Goal: Task Accomplishment & Management: Manage account settings

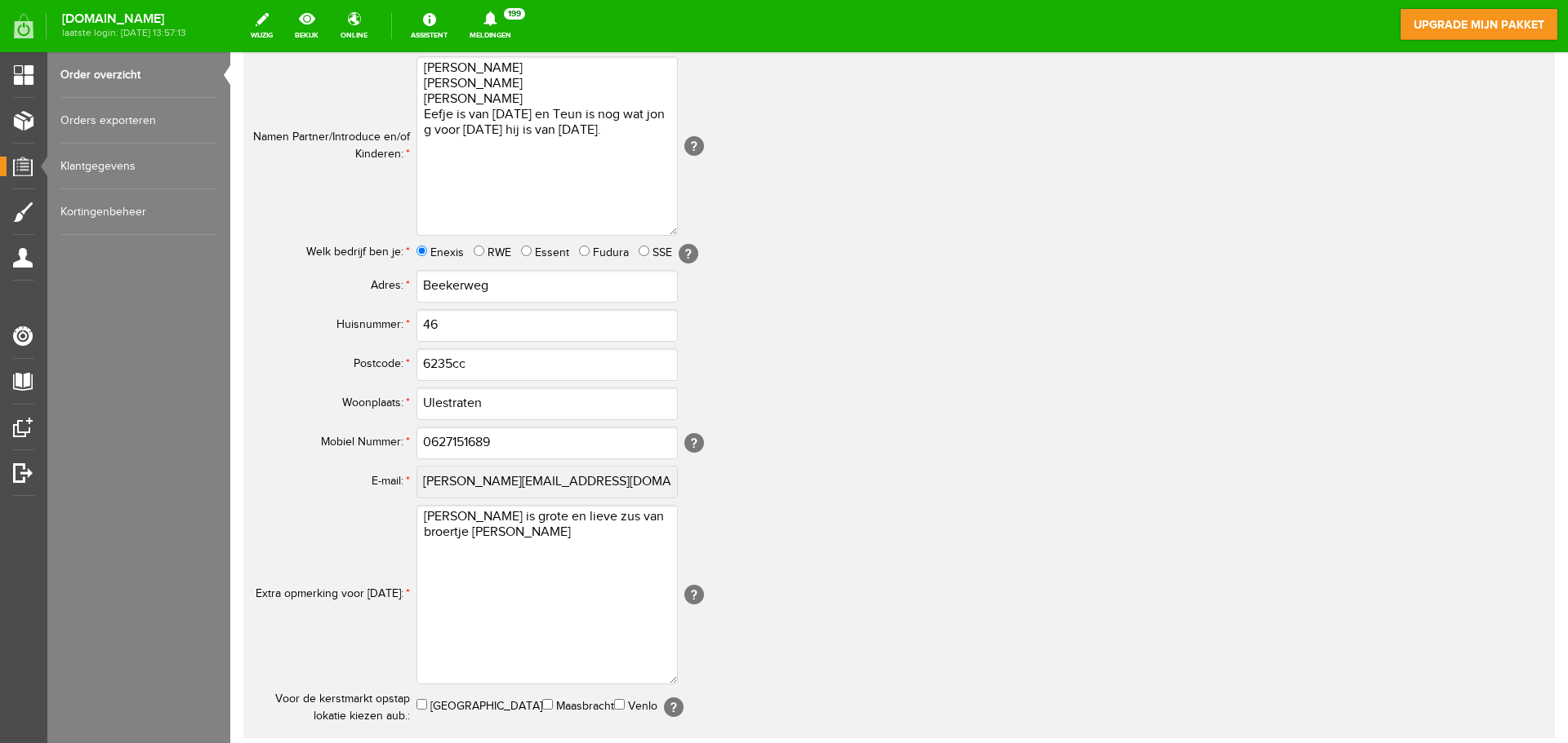
scroll to position [548, 0]
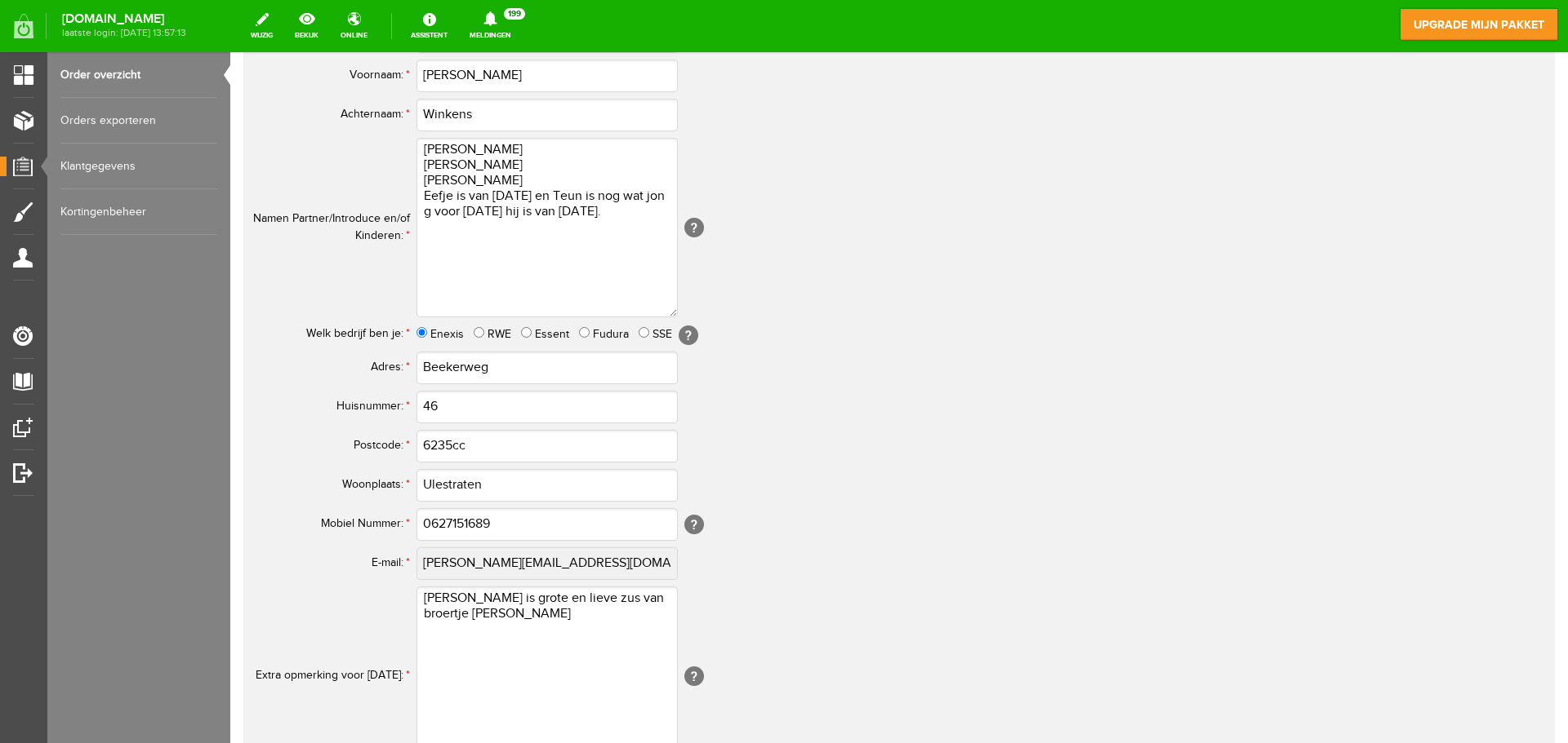
click at [124, 123] on link "Orders exporteren" at bounding box center [139, 121] width 157 height 46
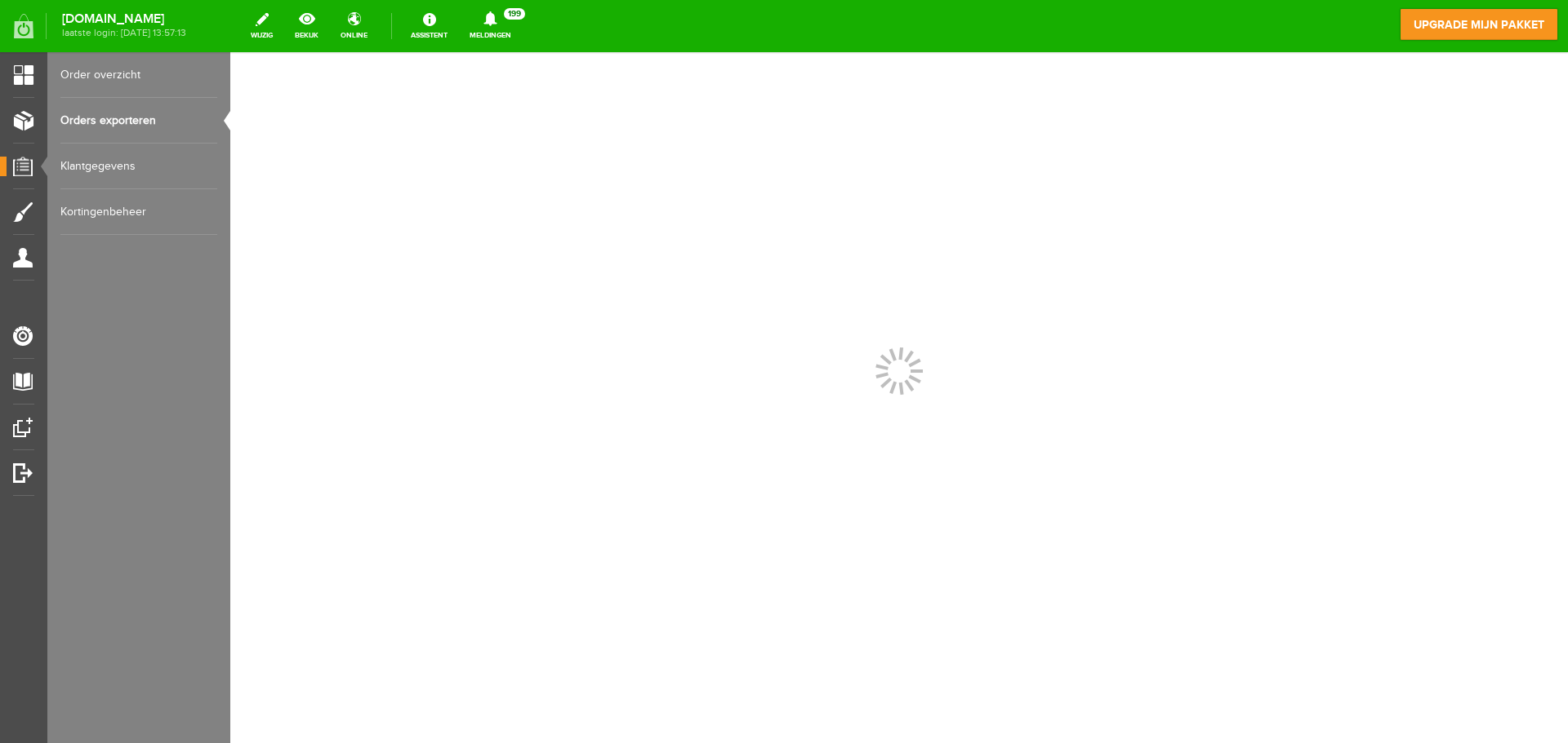
scroll to position [0, 0]
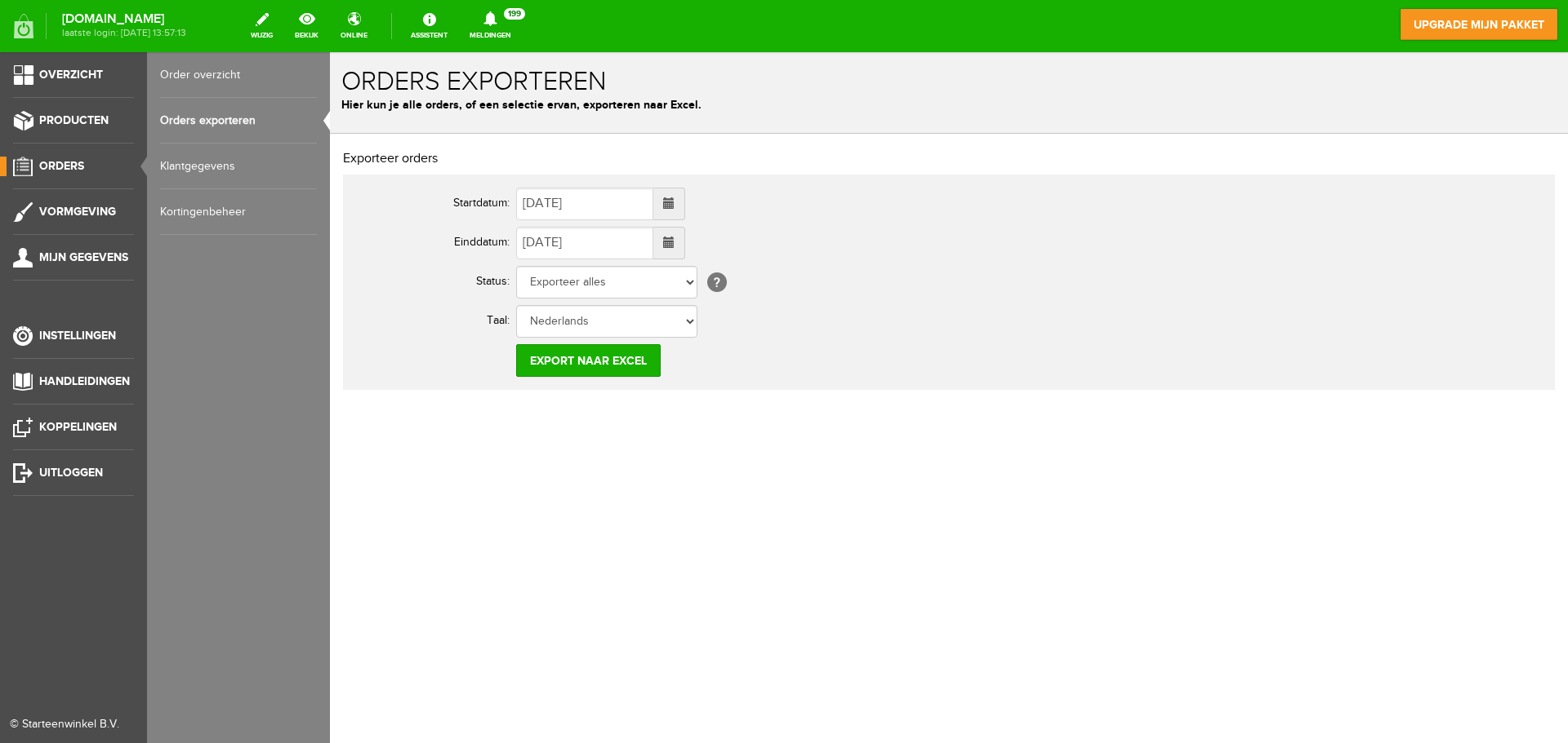
click at [176, 73] on link "Order overzicht" at bounding box center [238, 75] width 157 height 46
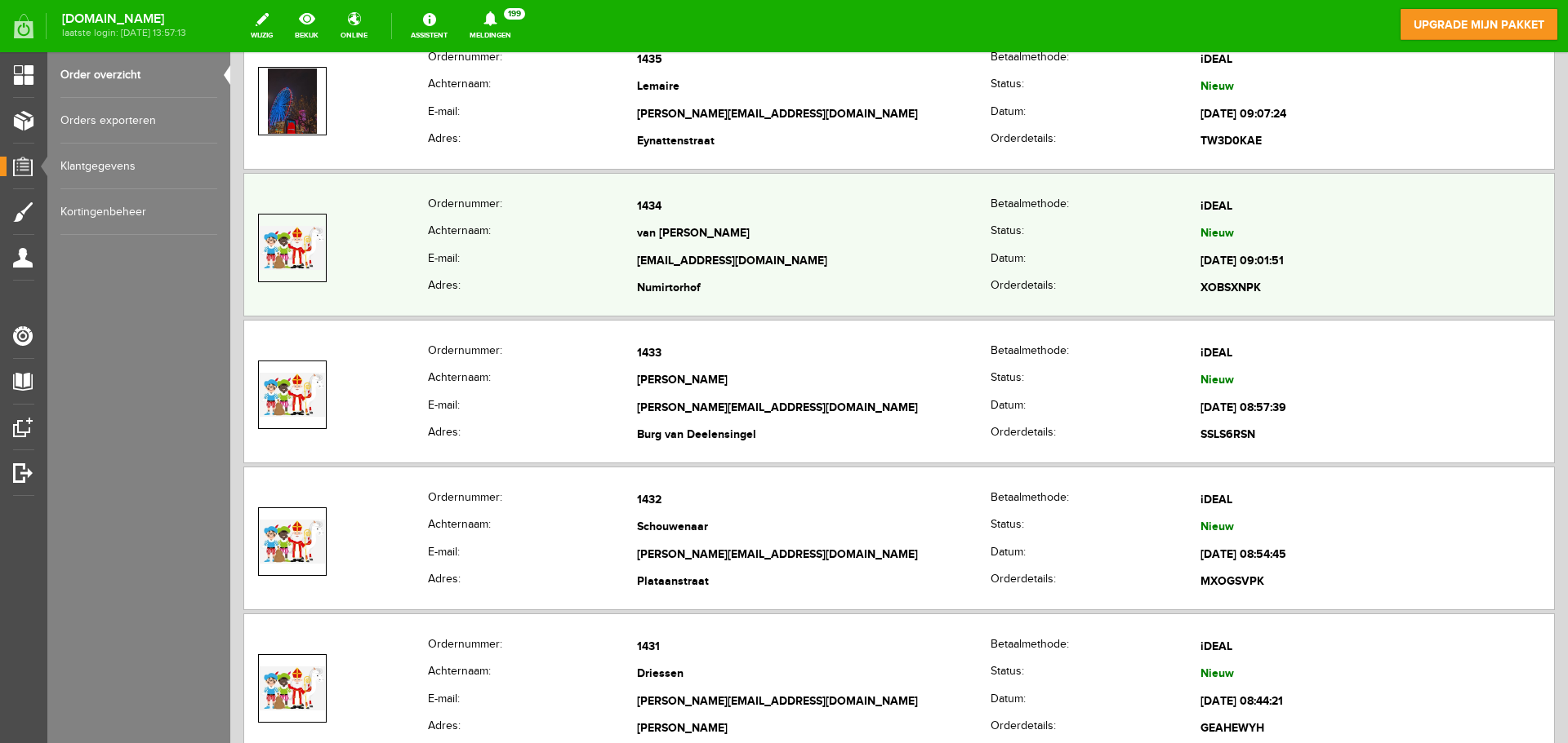
scroll to position [244, 0]
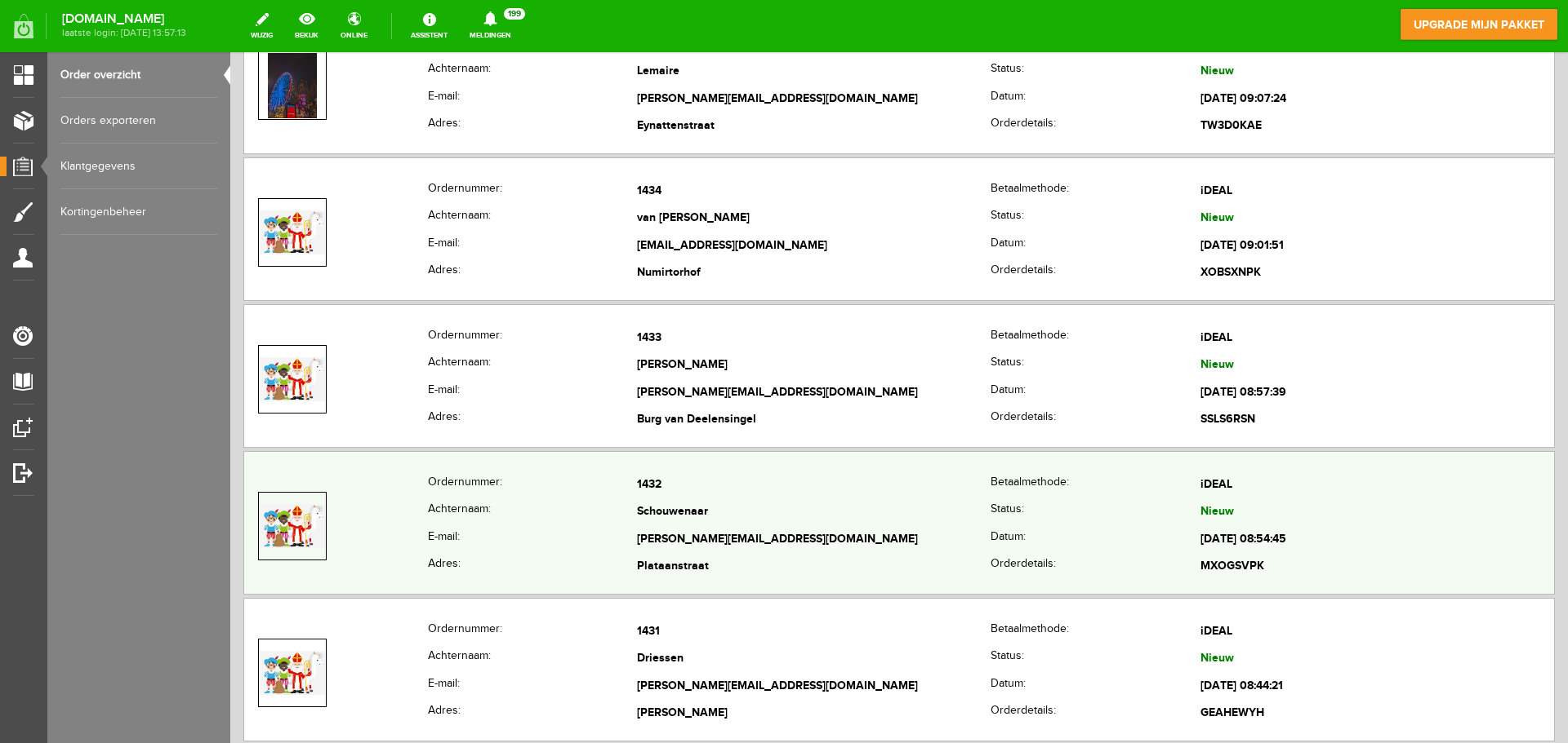
click at [702, 524] on td "Schouwenaar" at bounding box center [813, 513] width 353 height 27
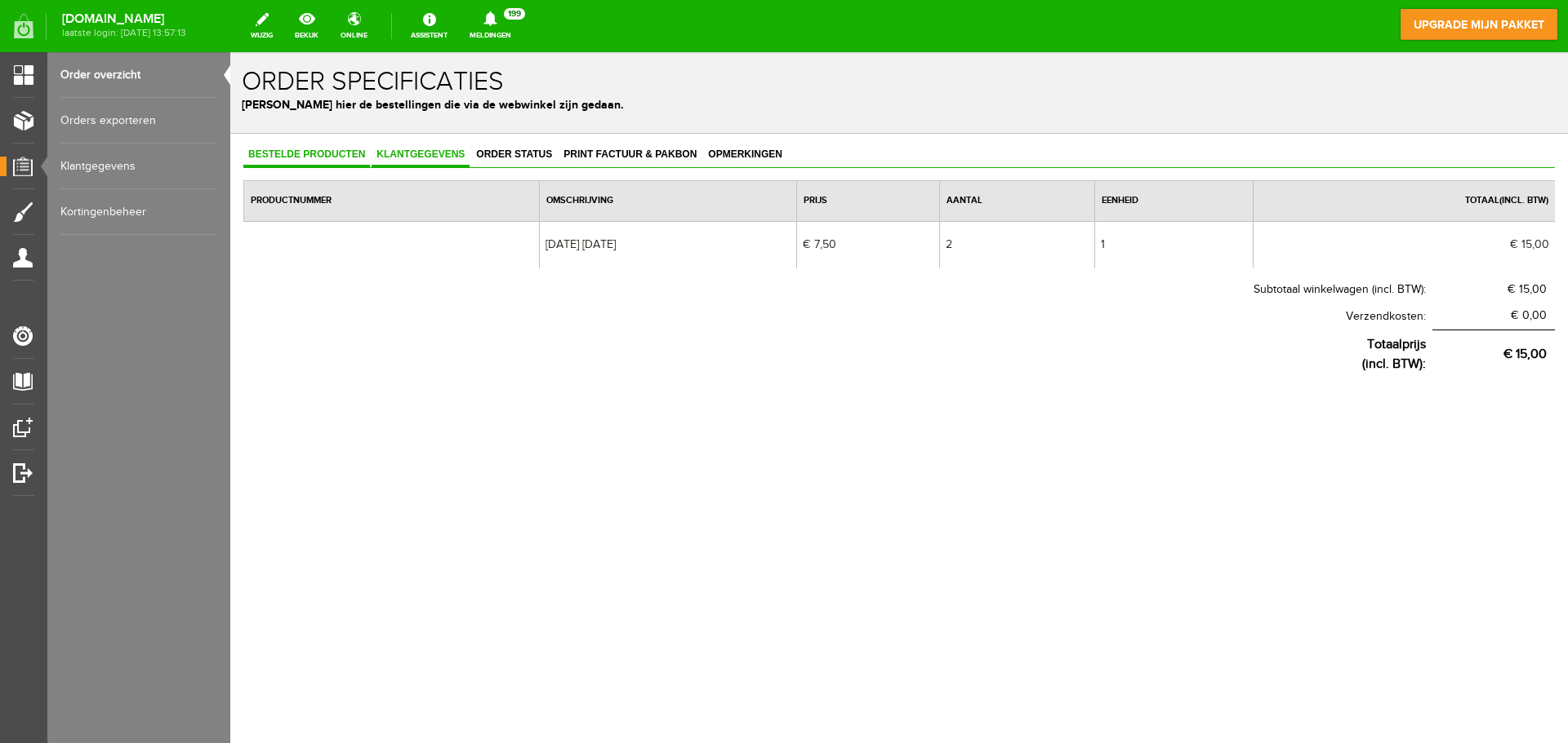
click at [412, 158] on span "Klantgegevens" at bounding box center [420, 154] width 98 height 11
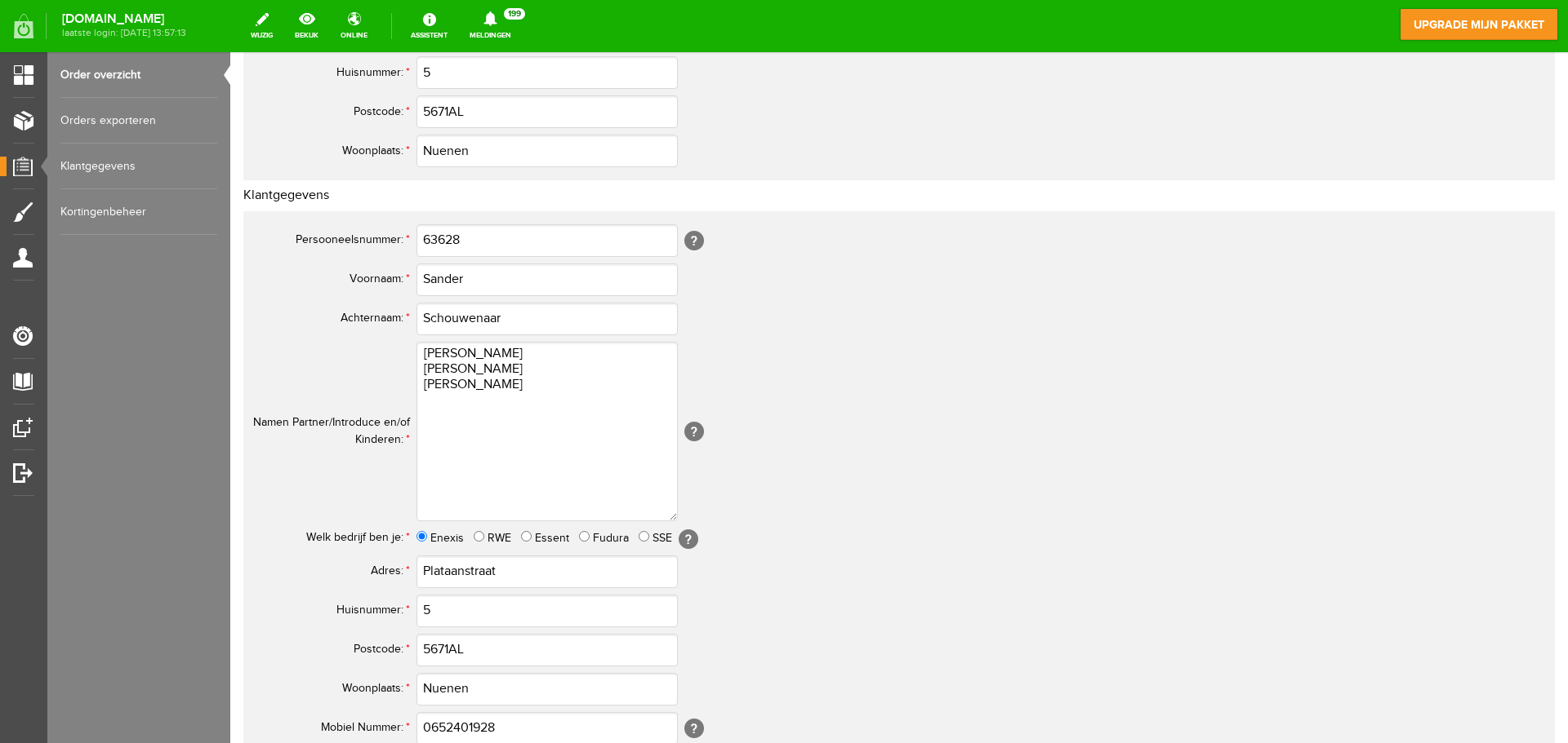
scroll to position [408, 0]
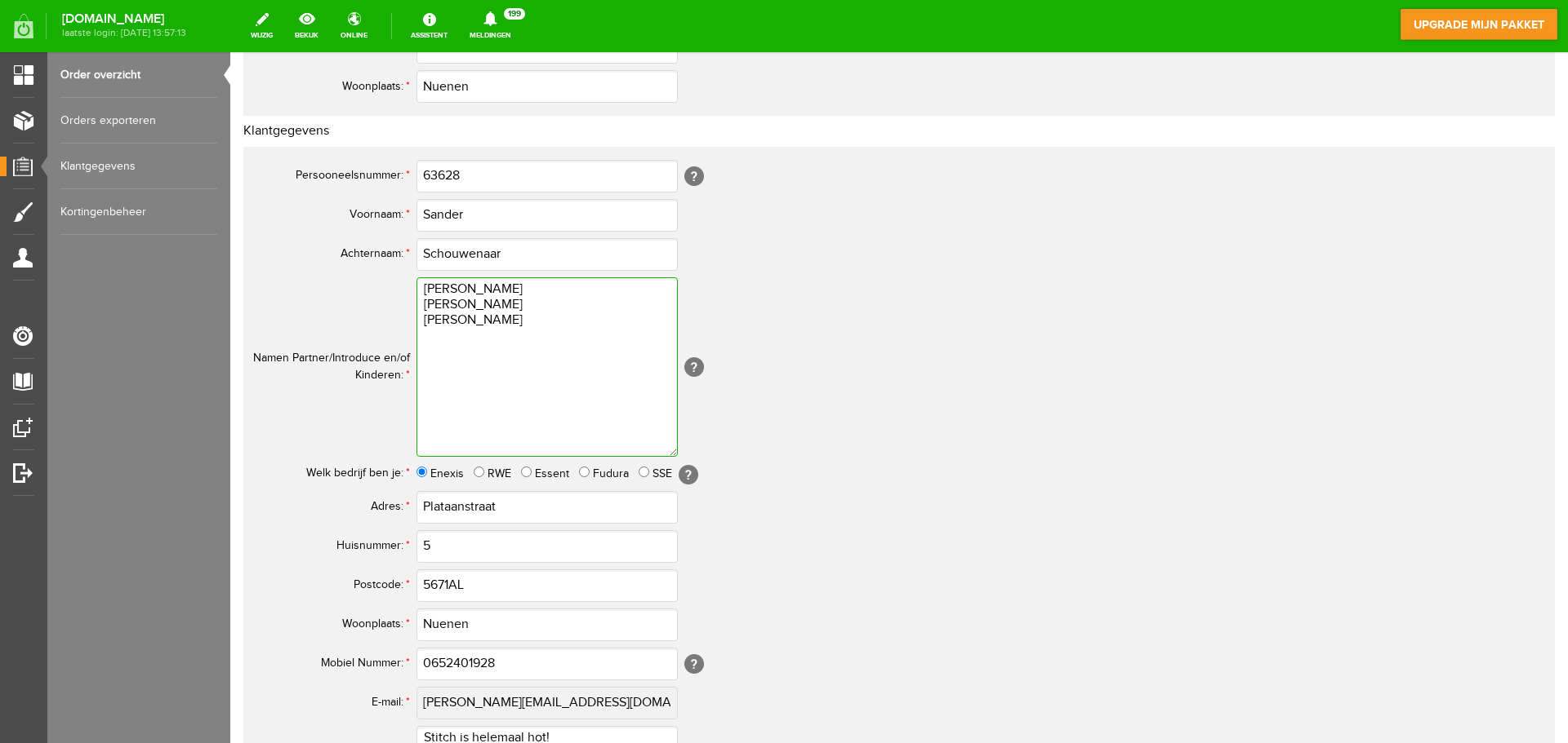
drag, startPoint x: 428, startPoint y: 356, endPoint x: 614, endPoint y: 318, distance: 189.8
click at [614, 318] on textarea "[PERSON_NAME] [PERSON_NAME] [PERSON_NAME]" at bounding box center [547, 366] width 261 height 179
paste textarea "Beide dochters zijn geboren op [DEMOGRAPHIC_DATA]."
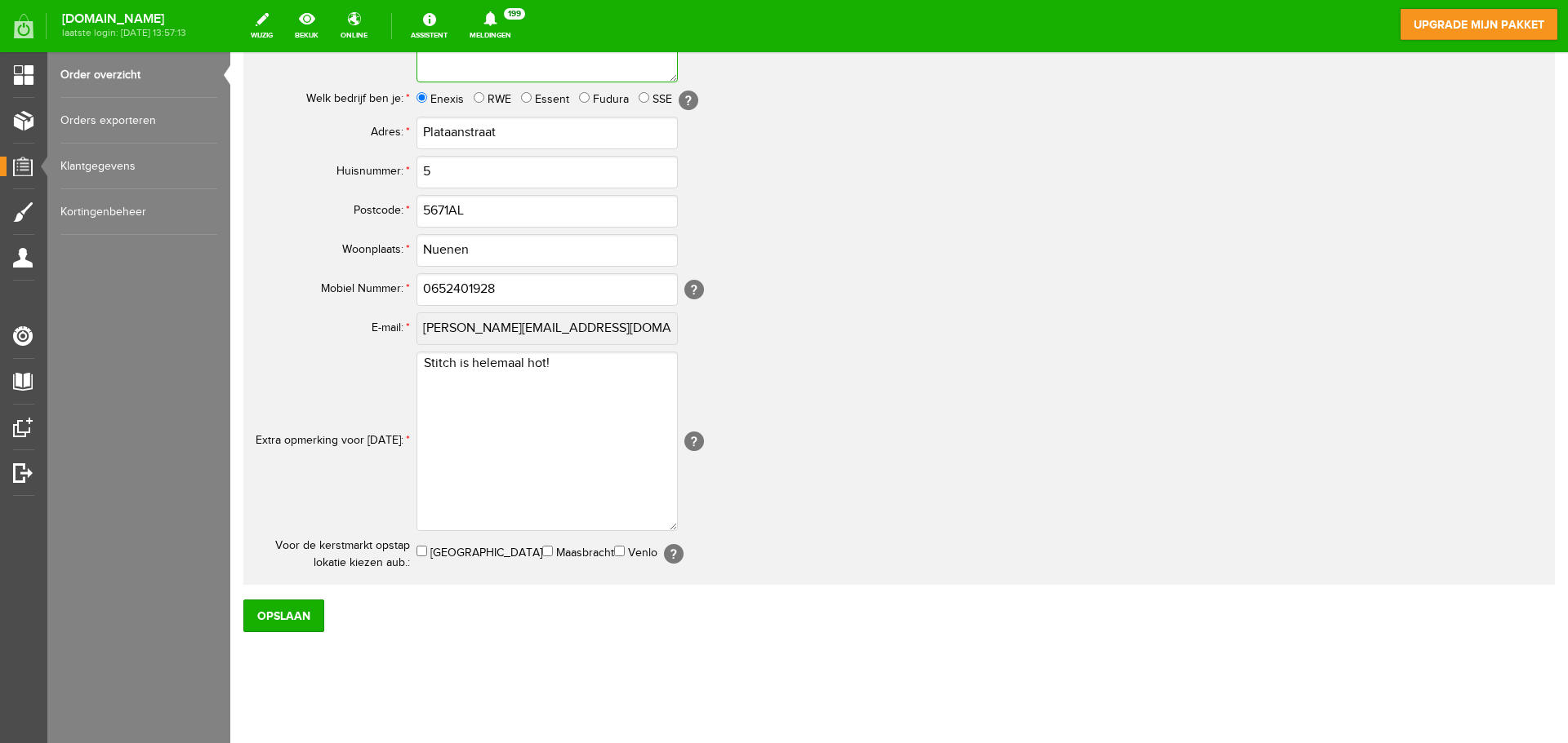
scroll to position [792, 0]
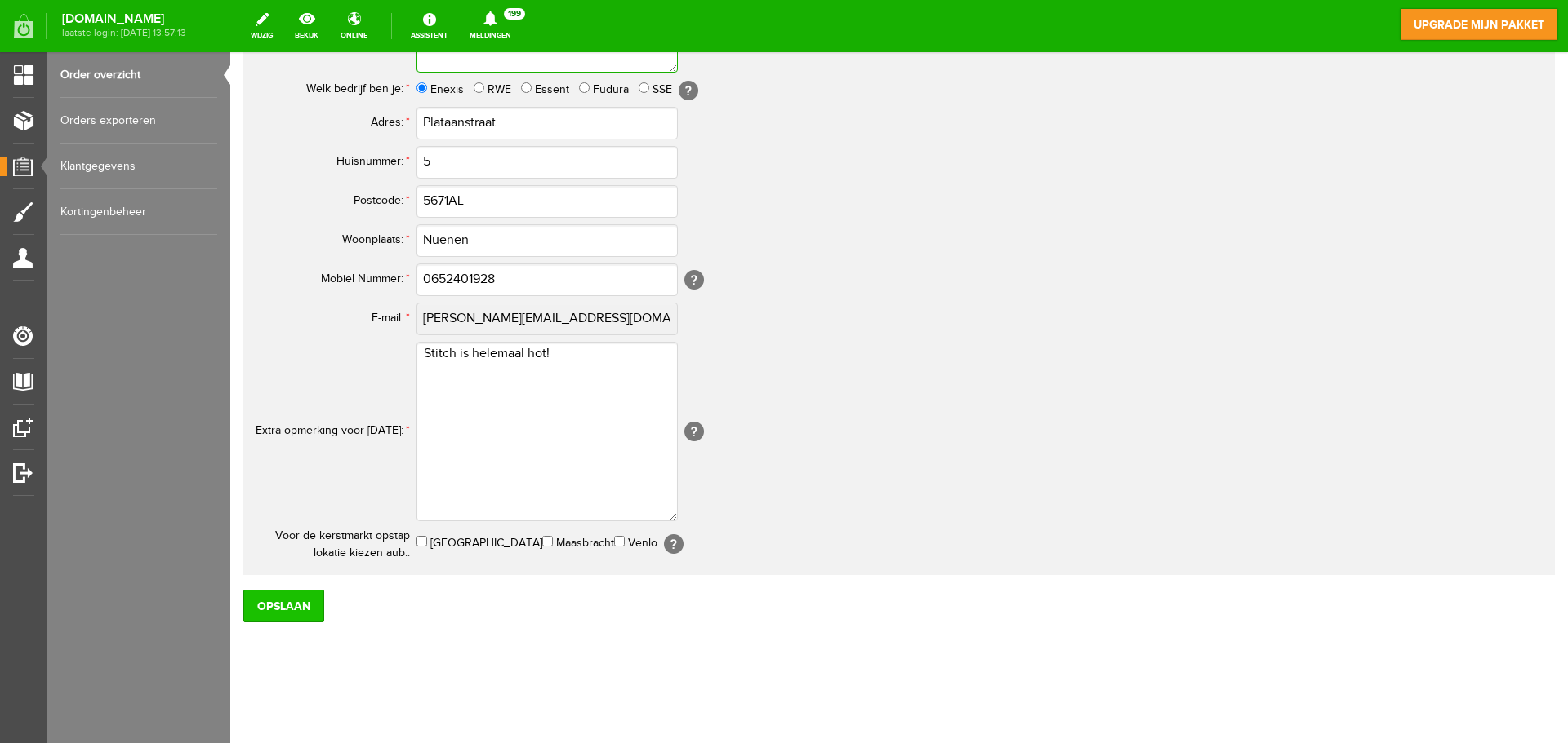
type textarea "[PERSON_NAME] [PERSON_NAME] [PERSON_NAME] Beide dochters zijn geboren op [DEMOG…"
click at [296, 609] on input "Opslaan" at bounding box center [284, 606] width 81 height 33
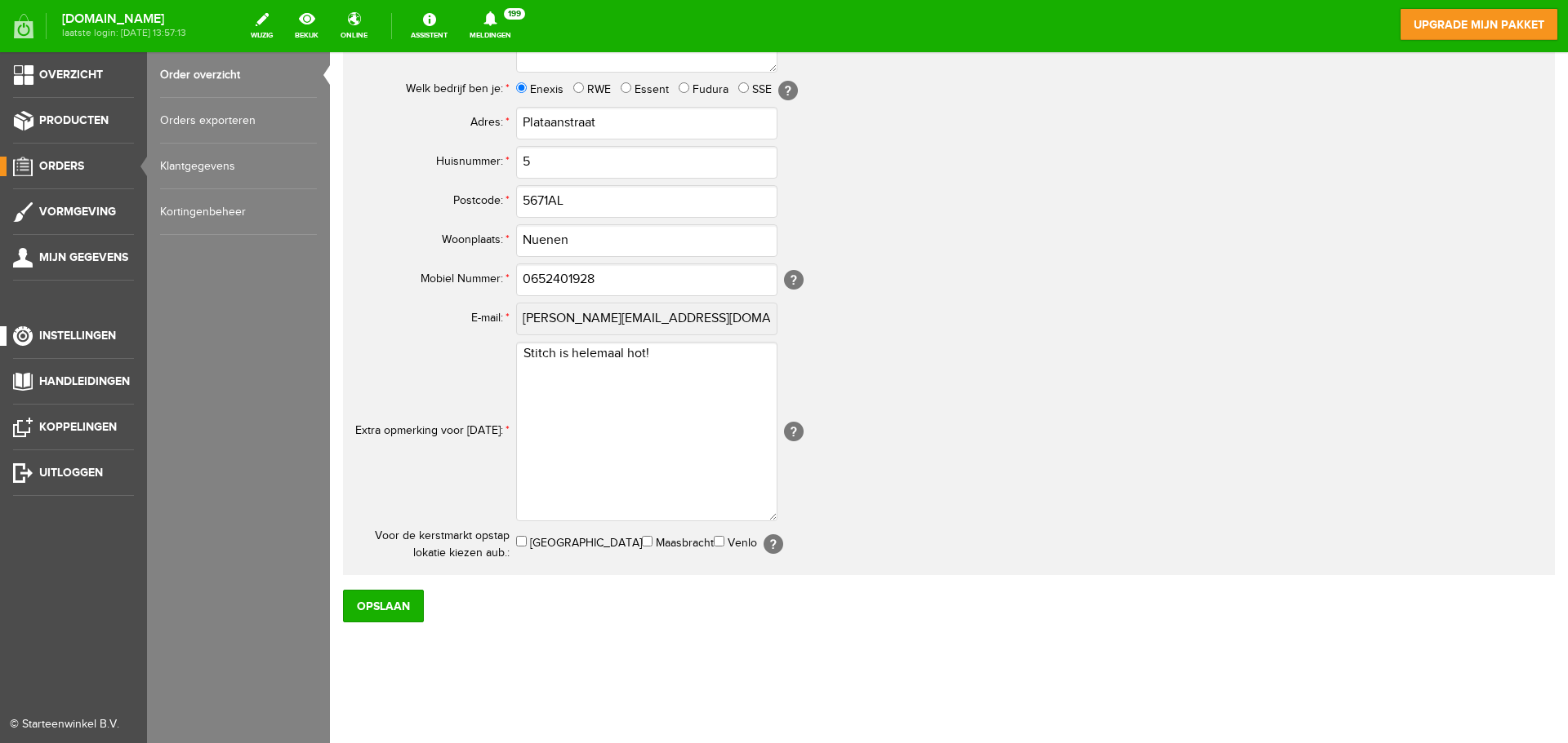
click at [67, 334] on span "Instellingen" at bounding box center [77, 336] width 77 height 14
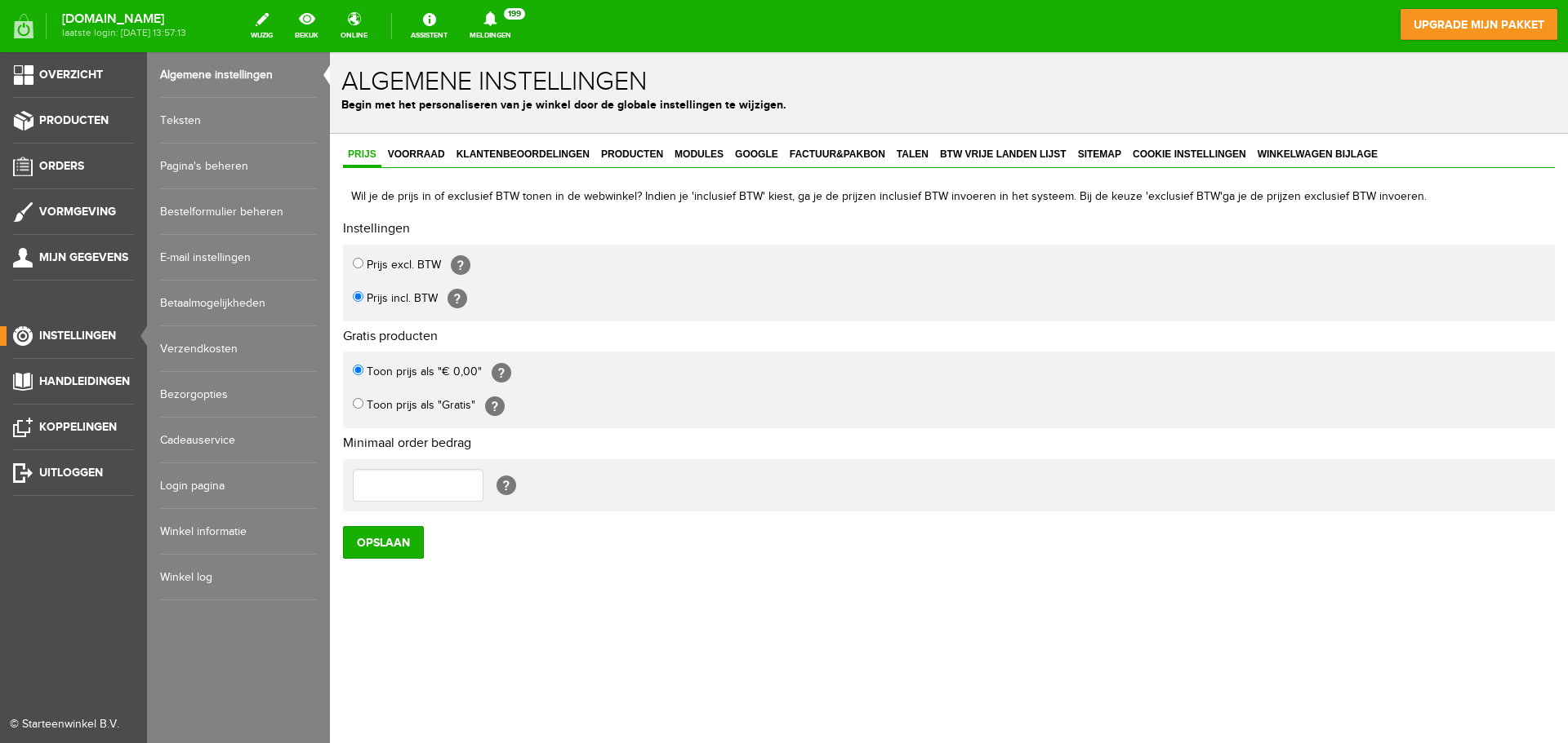
click at [207, 214] on link "Bestelformulier beheren" at bounding box center [238, 213] width 157 height 46
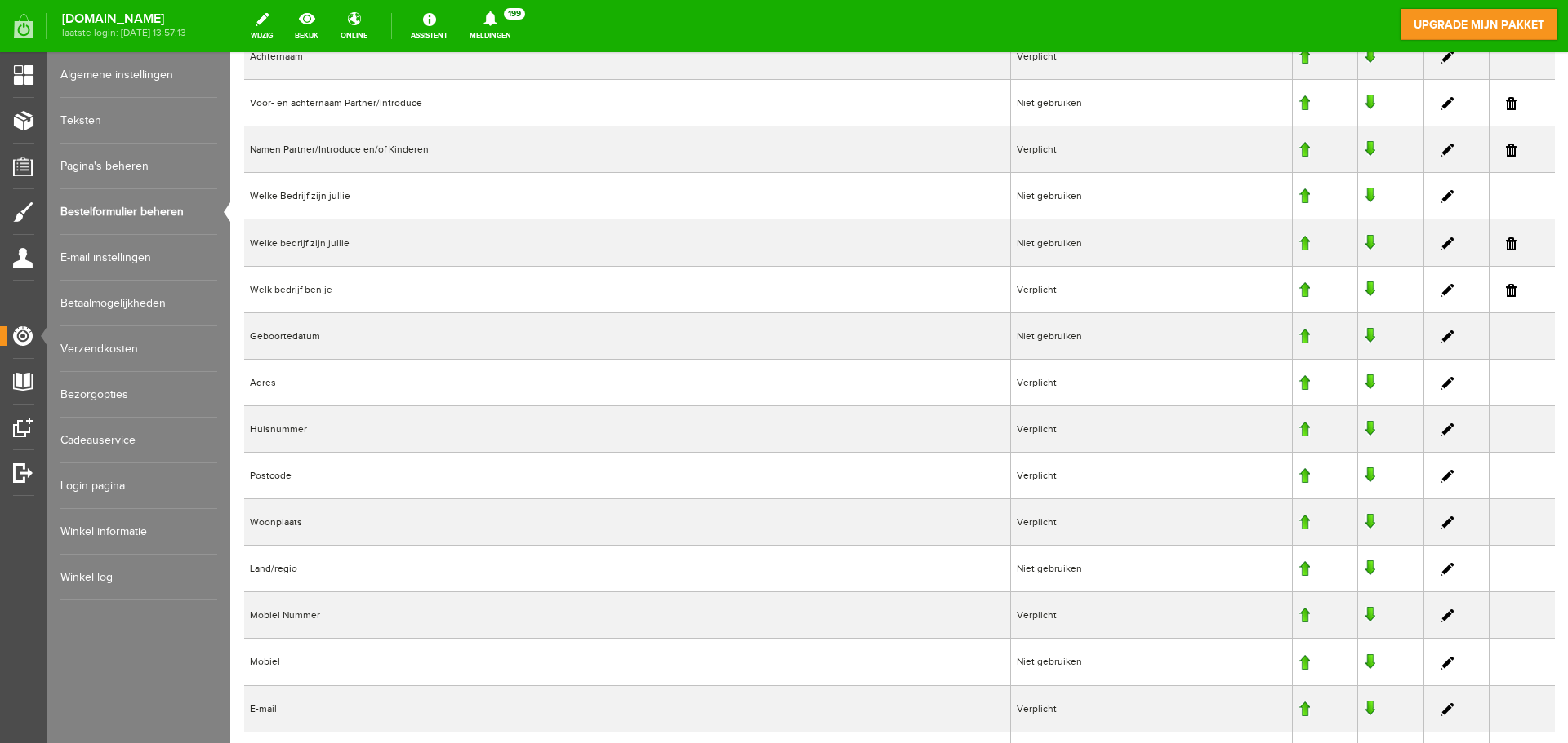
scroll to position [326, 0]
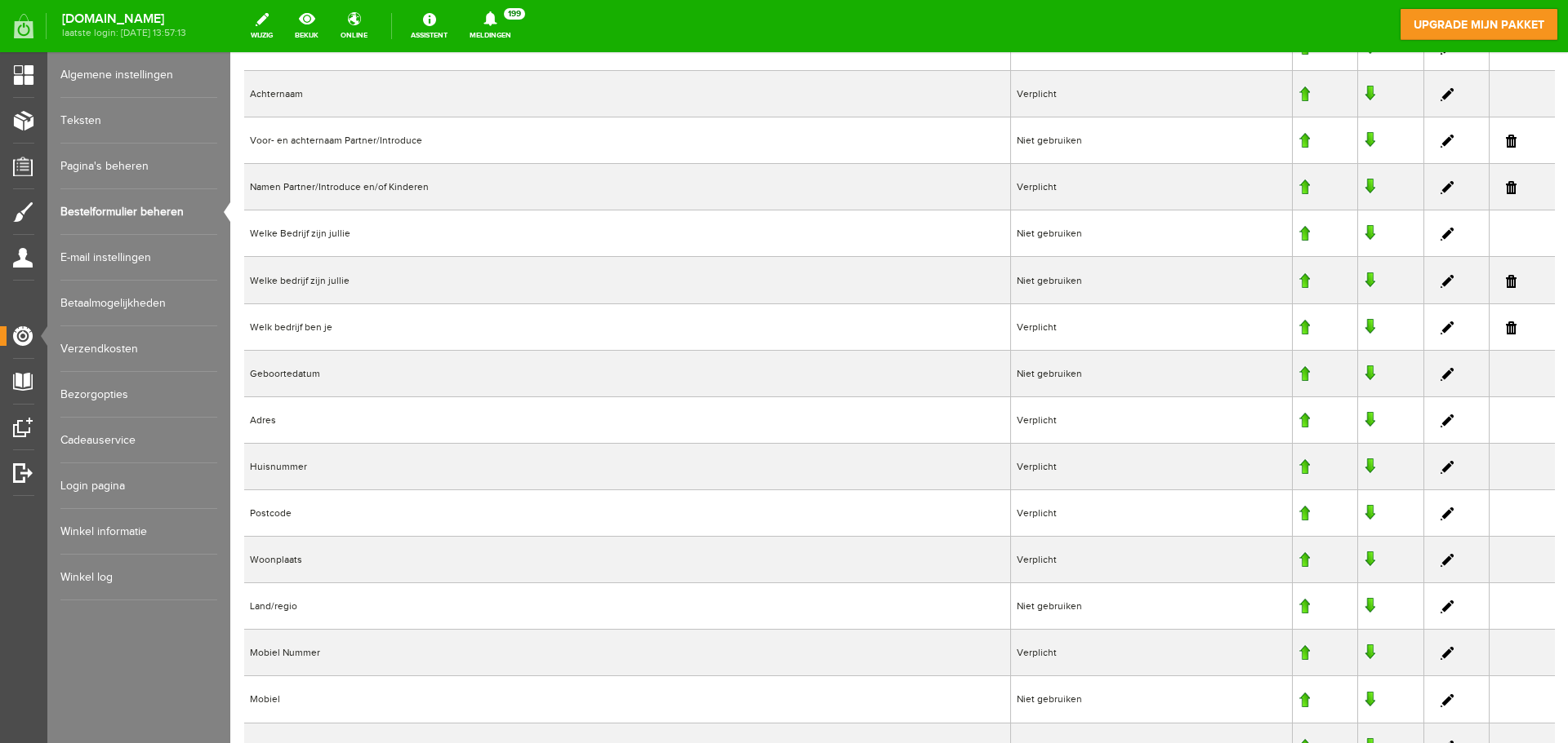
click at [1440, 185] on link at bounding box center [1446, 187] width 13 height 13
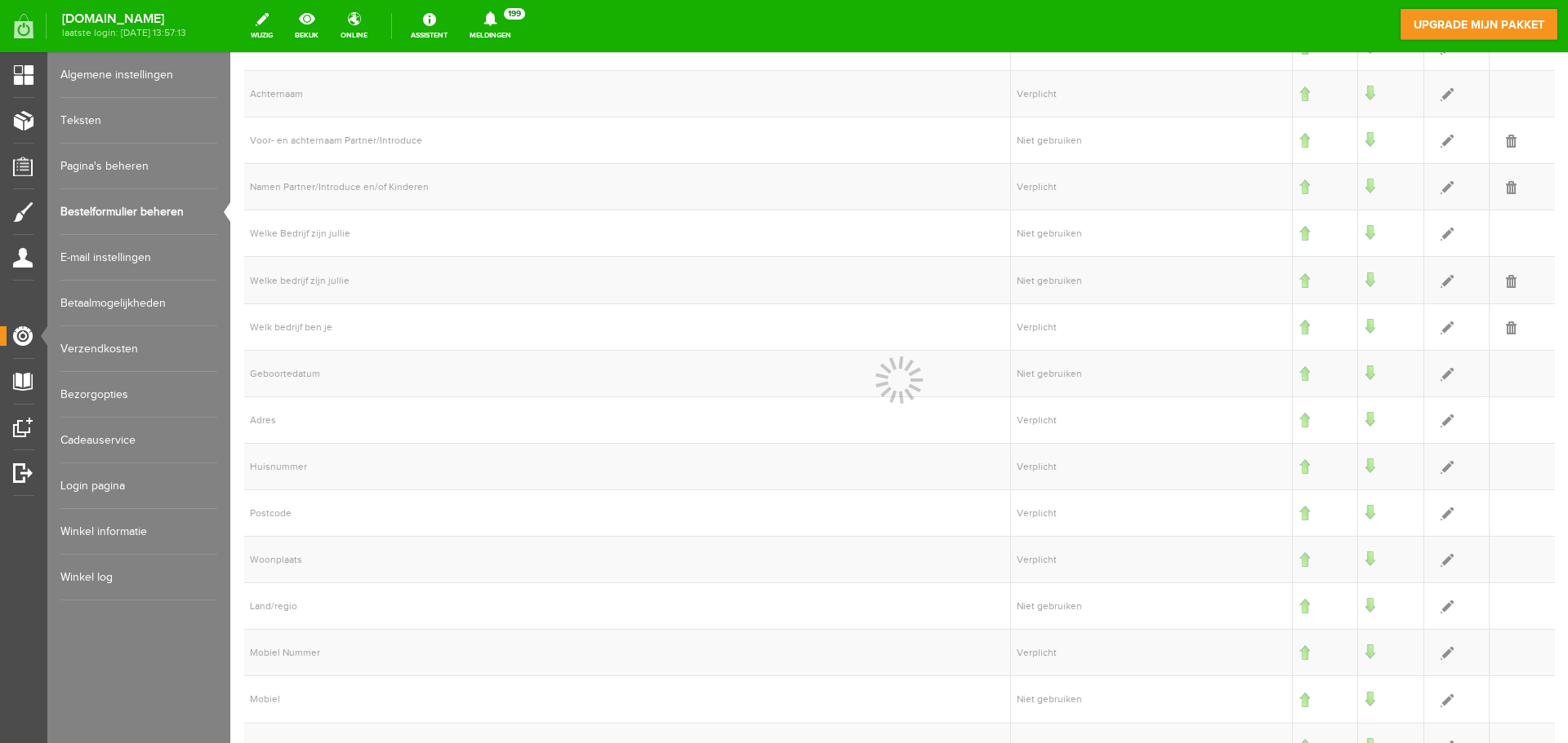
select select "2"
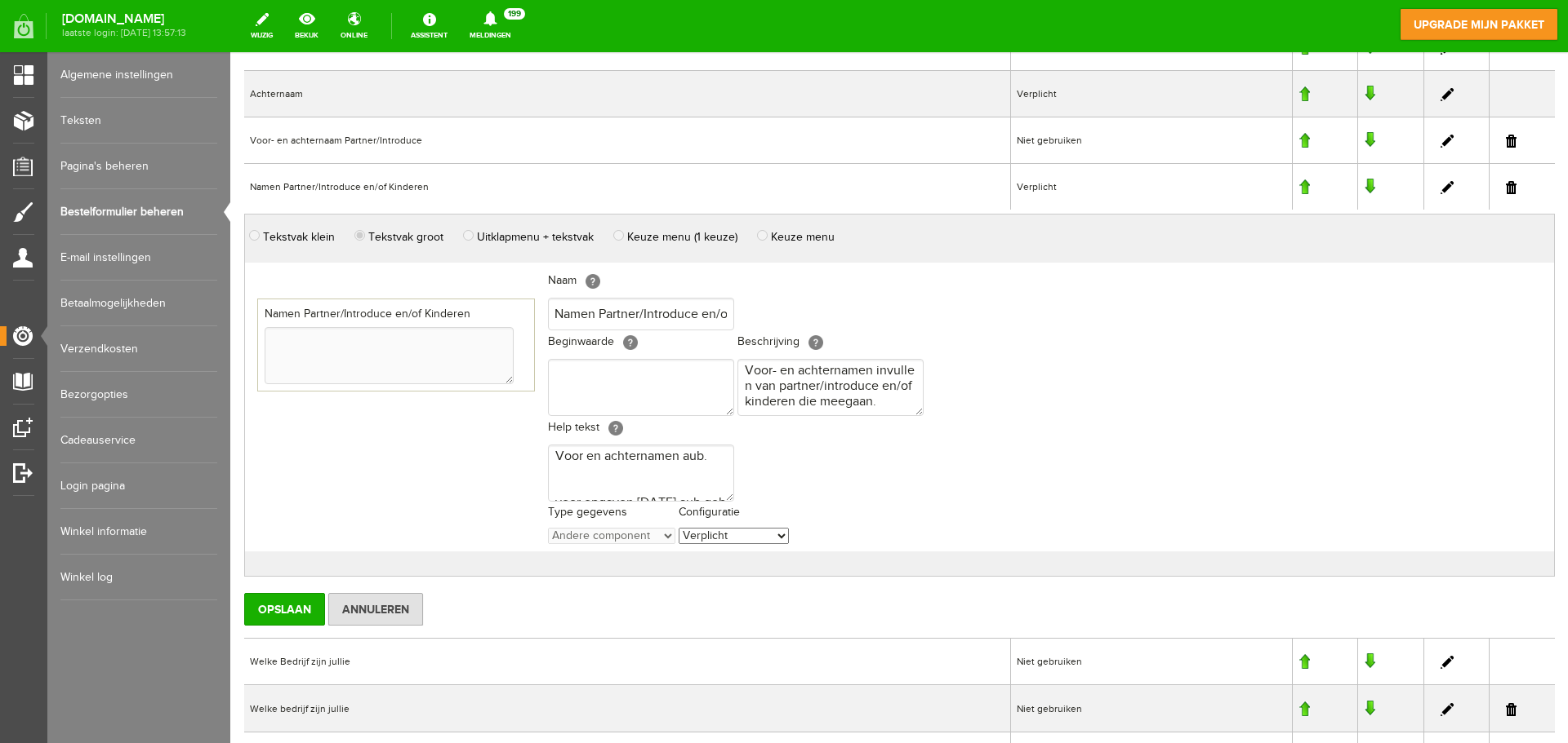
click at [489, 311] on div "Namen Partner/Introduce en/of Kinderen" at bounding box center [396, 344] width 277 height 93
click at [416, 320] on label "Namen Partner/Introduce en/of Kinderen" at bounding box center [367, 314] width 206 height 17
click at [415, 315] on label "Namen Partner/Introduce en/of Kinderen" at bounding box center [367, 314] width 206 height 17
click at [618, 312] on input "Namen Partner/Introduce en/of Kinderen" at bounding box center [641, 314] width 186 height 33
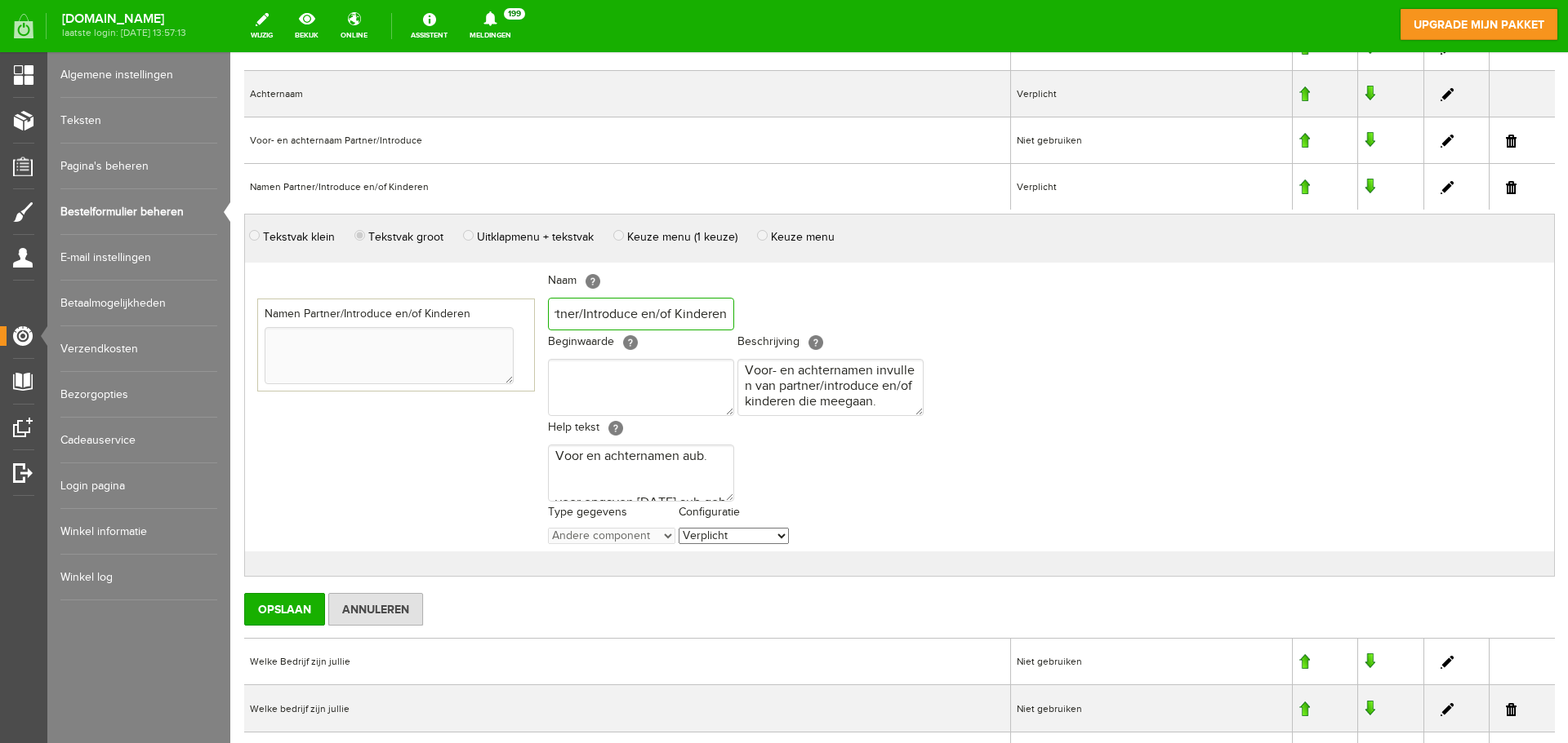
drag, startPoint x: 714, startPoint y: 311, endPoint x: 761, endPoint y: 304, distance: 47.5
click at [761, 304] on div "Naam [?] Namen Partner/Introduce en/of Kinderen Localize Beginwaarde [?] Locali…" at bounding box center [735, 407] width 388 height 289
click at [731, 310] on input "Namen Partner/Introduce en/of Kinderen" at bounding box center [641, 314] width 186 height 33
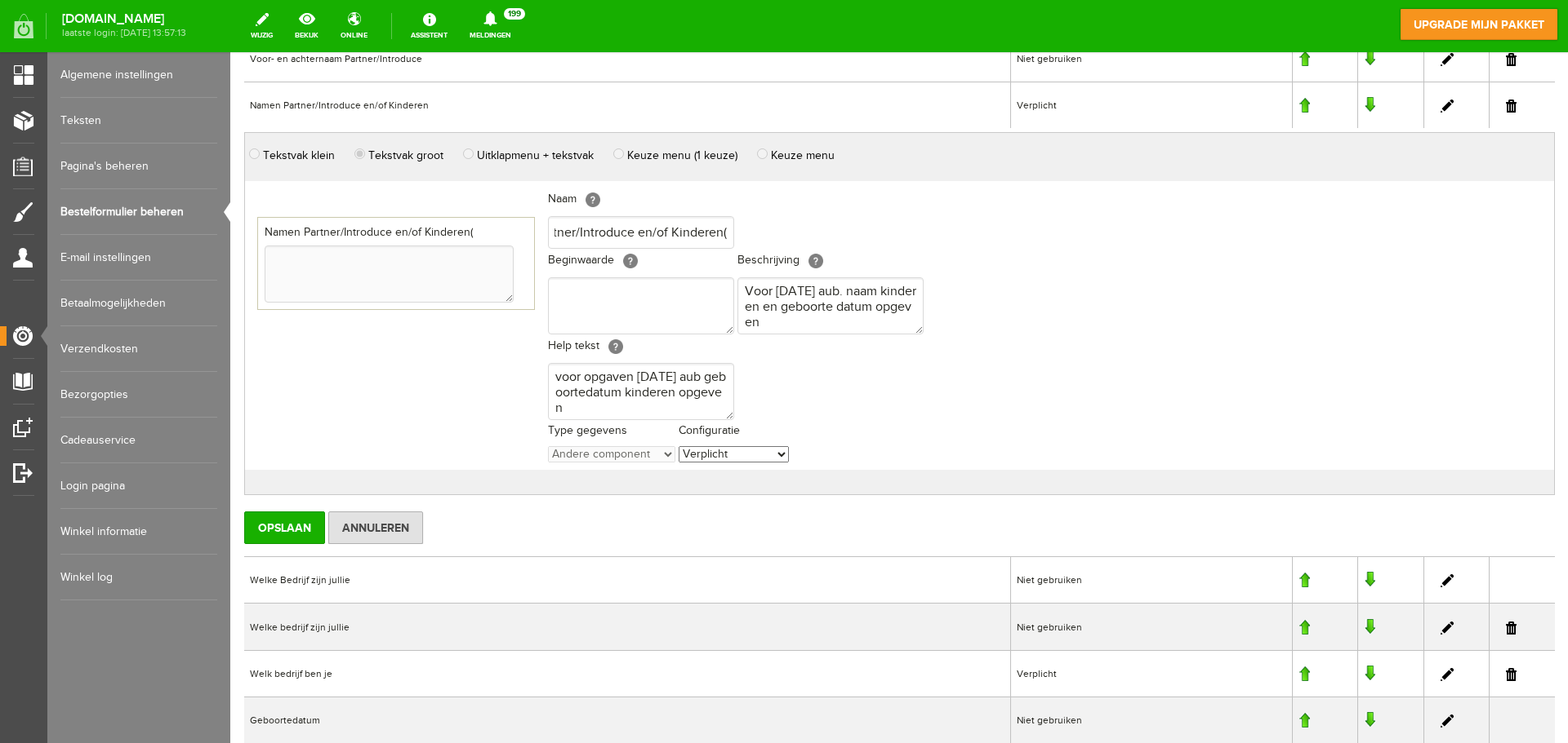
scroll to position [0, 0]
click at [481, 230] on div "Namen Partner/Introduce en/of Kinderen(" at bounding box center [396, 263] width 277 height 93
drag, startPoint x: 719, startPoint y: 233, endPoint x: 767, endPoint y: 228, distance: 48.3
click at [767, 228] on div "Naam [?] Namen Partner/Introduce en/of Kinderen( Localize Beginwaarde [?] Local…" at bounding box center [735, 325] width 388 height 289
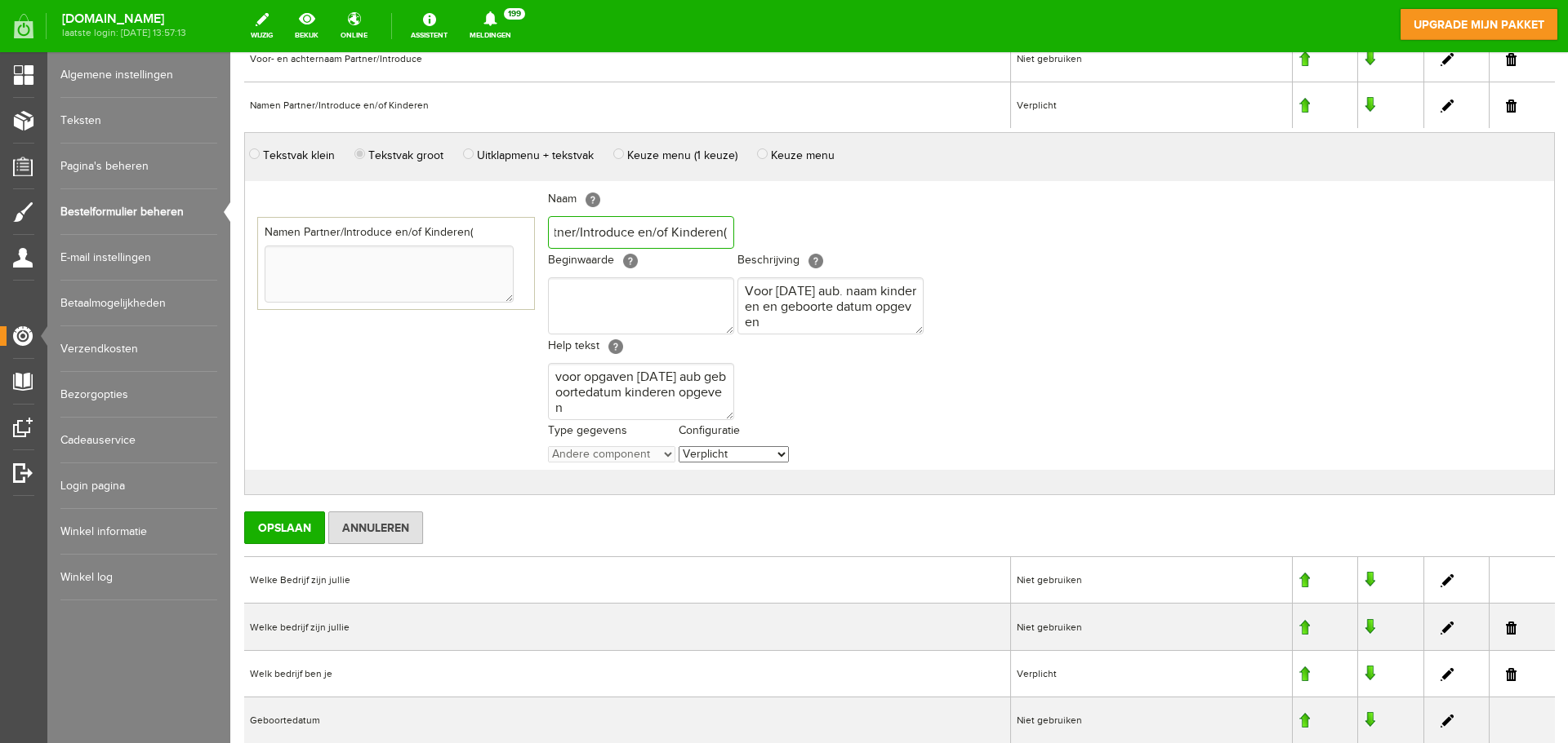
click at [721, 234] on input "Namen Partner/Introduce en/of Kinderen(" at bounding box center [641, 232] width 186 height 33
type input "Namen Partner/Introduce en/of Kinderen"
click at [302, 517] on input "Opslaan" at bounding box center [285, 528] width 81 height 33
